Goal: Answer question/provide support: Participate in discussion

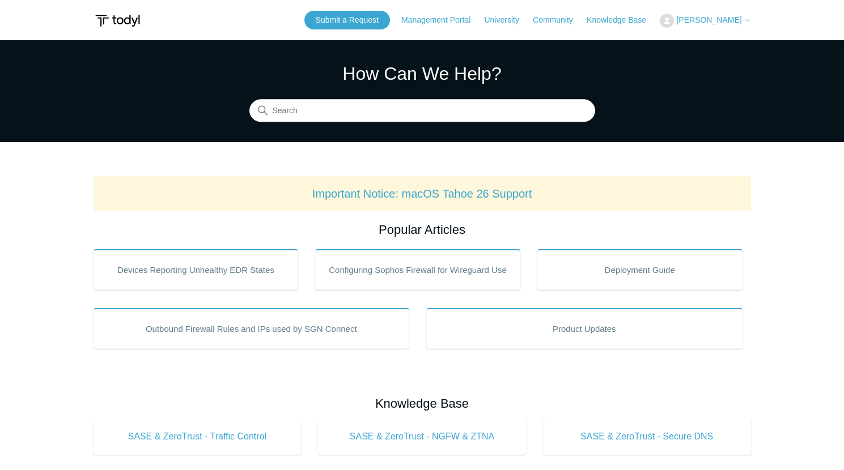
click at [706, 25] on button "[PERSON_NAME]" at bounding box center [705, 21] width 91 height 14
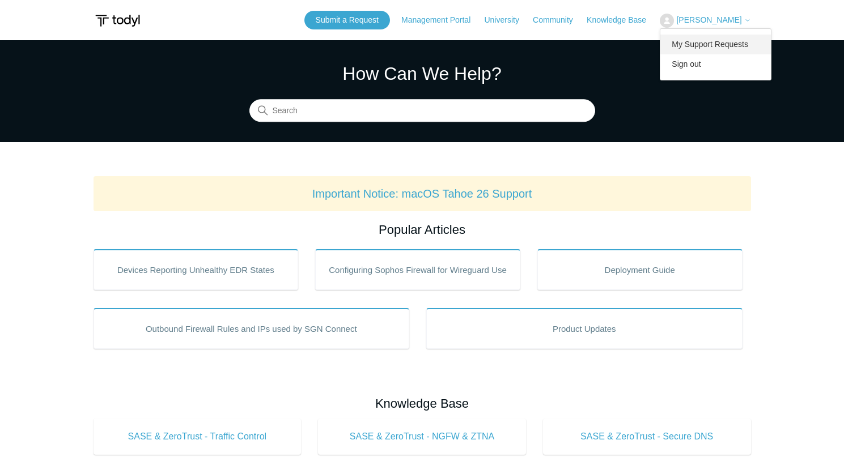
click at [702, 45] on link "My Support Requests" at bounding box center [715, 45] width 111 height 20
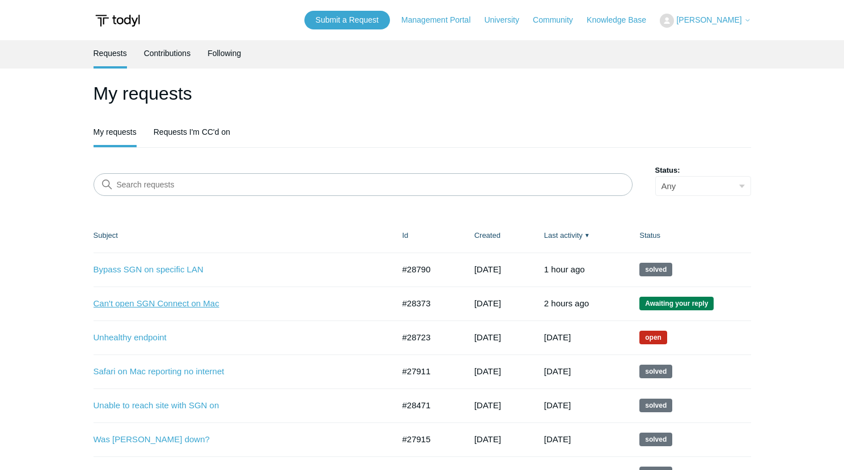
click at [172, 308] on link "Can't open SGN Connect on Mac" at bounding box center [235, 304] width 283 height 13
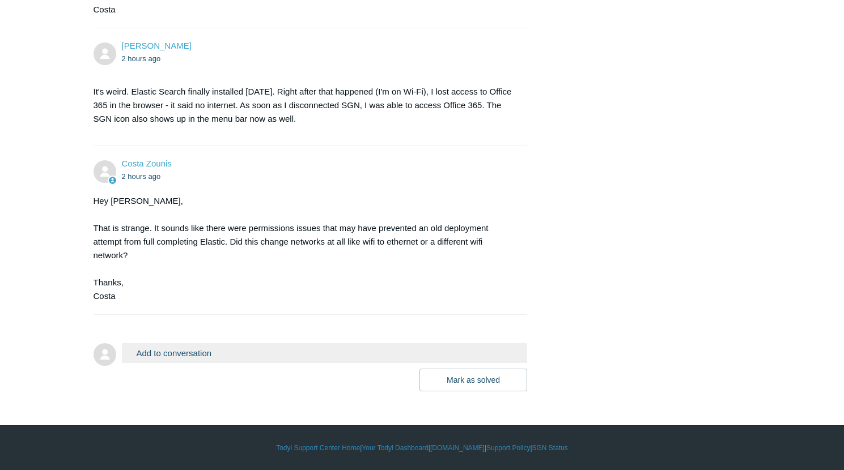
scroll to position [2667, 0]
click at [165, 363] on button "Add to conversation" at bounding box center [325, 353] width 406 height 20
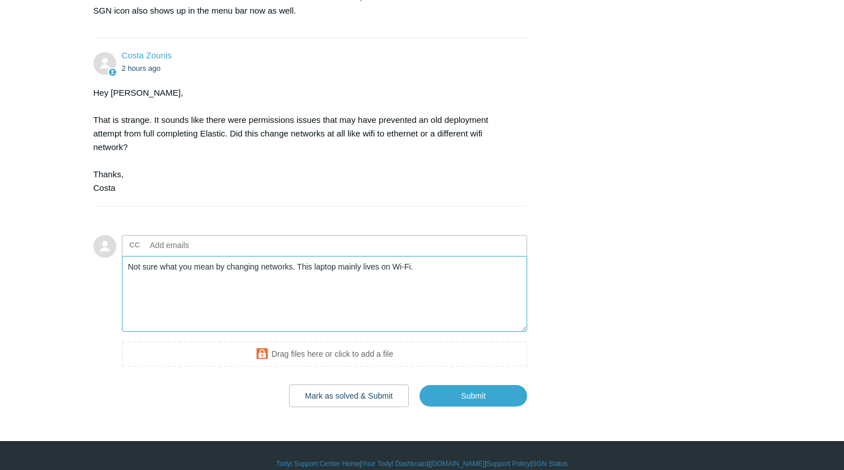
scroll to position [2805, 0]
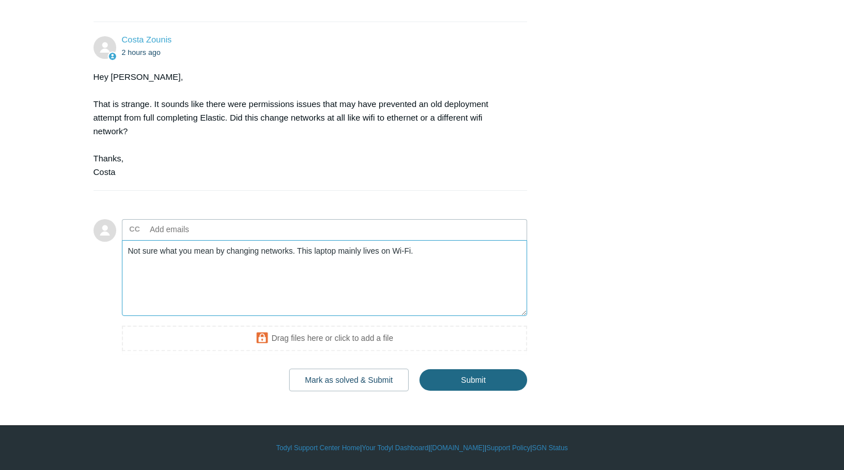
type textarea "Not sure what you mean by changing networks. This laptop mainly lives on Wi-Fi."
click at [476, 383] on input "Submit" at bounding box center [473, 380] width 108 height 23
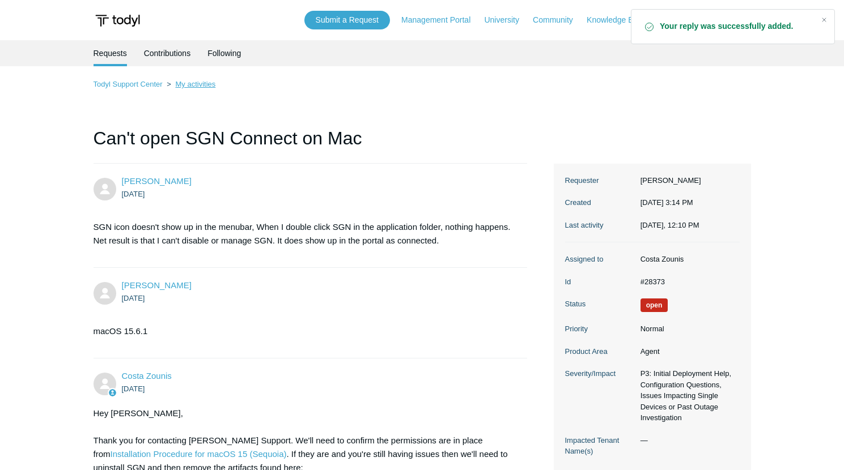
click at [204, 84] on link "My activities" at bounding box center [195, 84] width 40 height 9
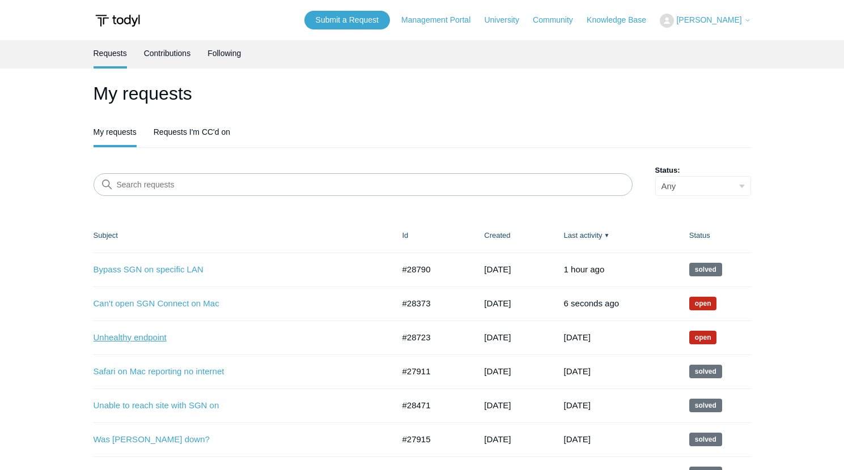
click at [148, 340] on link "Unhealthy endpoint" at bounding box center [235, 338] width 283 height 13
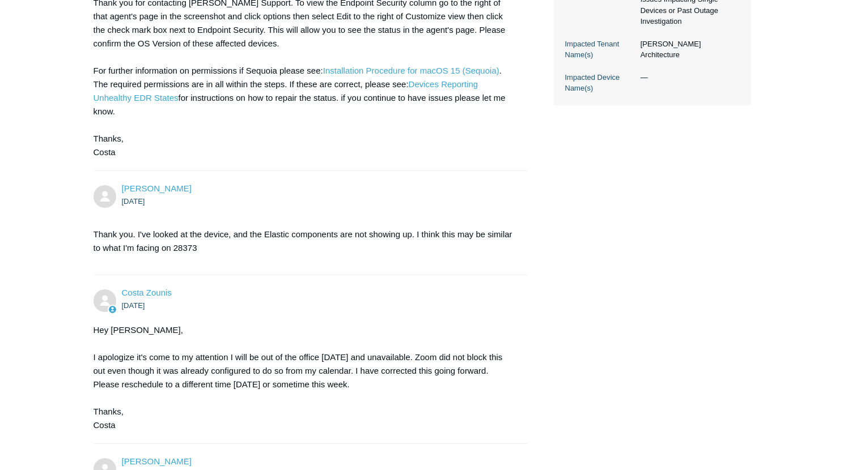
scroll to position [396, 0]
